Goal: Task Accomplishment & Management: Manage account settings

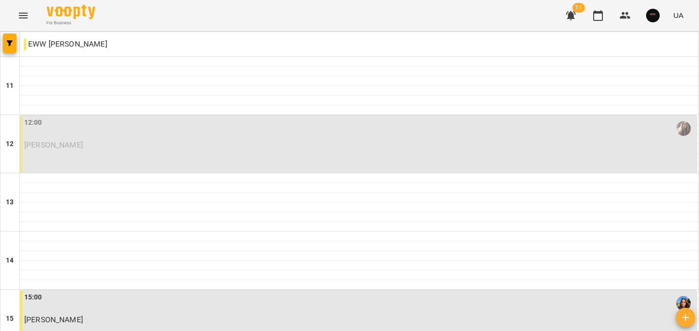
scroll to position [363, 0]
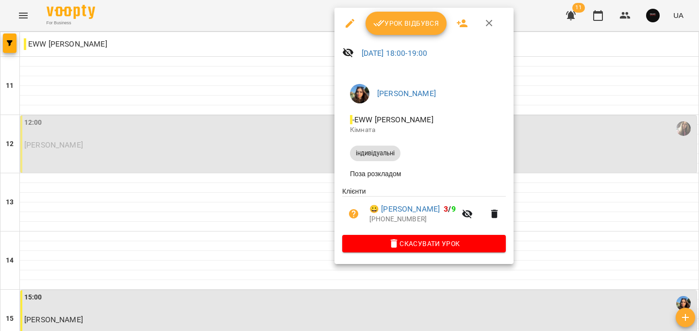
click at [387, 32] on button "Урок відбувся" at bounding box center [407, 23] width 82 height 23
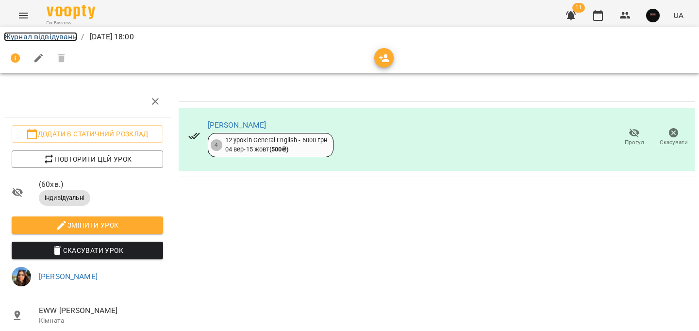
click at [28, 38] on link "Журнал відвідувань" at bounding box center [40, 36] width 73 height 9
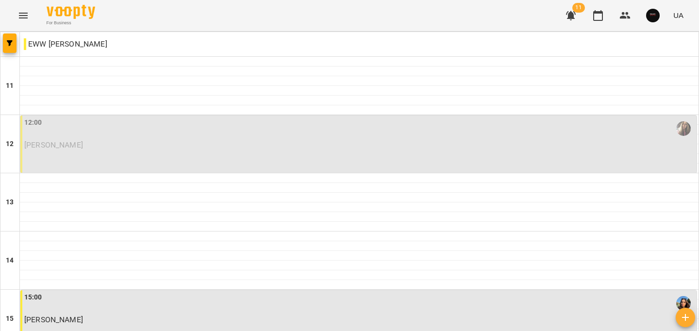
scroll to position [408, 0]
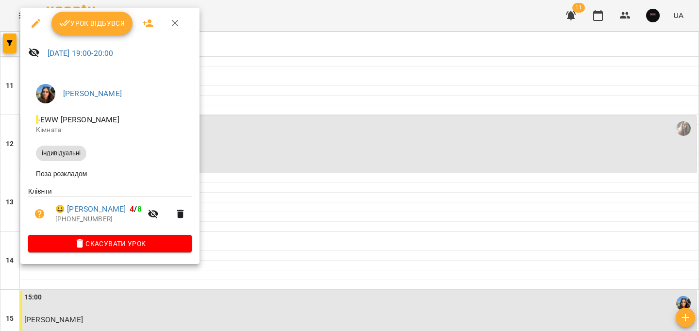
click at [89, 26] on span "Урок відбувся" at bounding box center [92, 23] width 66 height 12
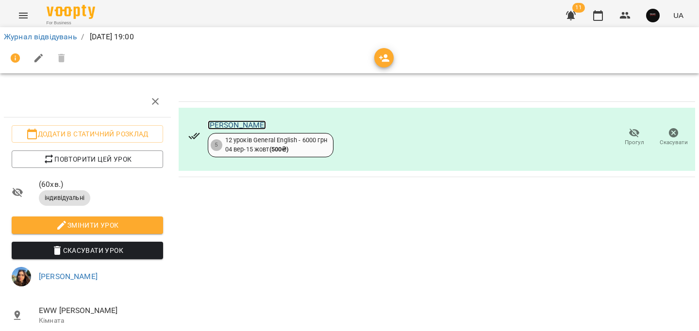
click at [266, 123] on link "[PERSON_NAME]" at bounding box center [237, 124] width 59 height 9
drag, startPoint x: 56, startPoint y: 35, endPoint x: 59, endPoint y: 55, distance: 19.6
click at [56, 35] on link "Журнал відвідувань" at bounding box center [40, 36] width 73 height 9
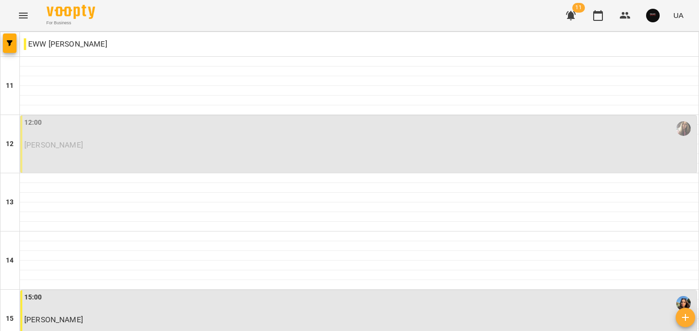
scroll to position [489, 0]
